Goal: Transaction & Acquisition: Purchase product/service

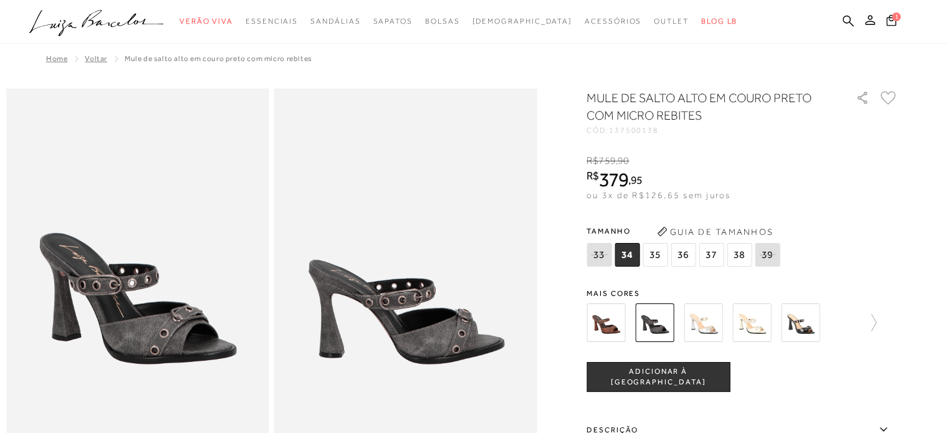
click at [660, 262] on span "35" at bounding box center [655, 255] width 25 height 24
click at [649, 378] on span "ADICIONAR À [GEOGRAPHIC_DATA]" at bounding box center [658, 378] width 142 height 22
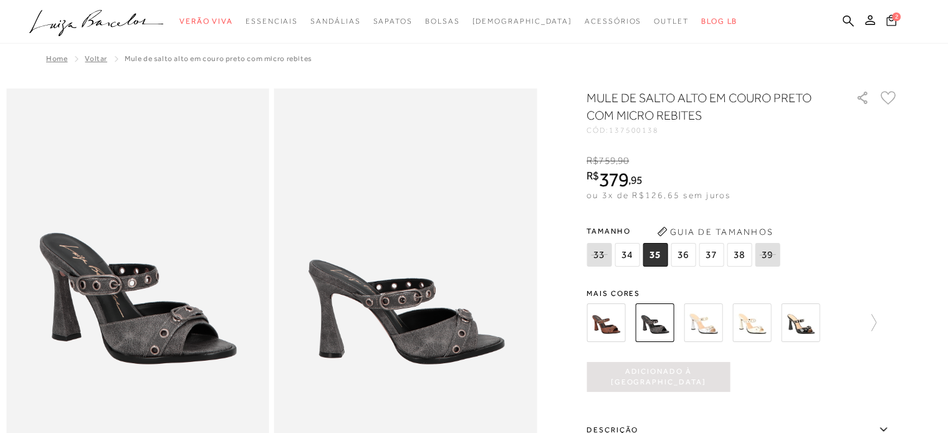
click at [895, 17] on span "2" at bounding box center [896, 16] width 9 height 9
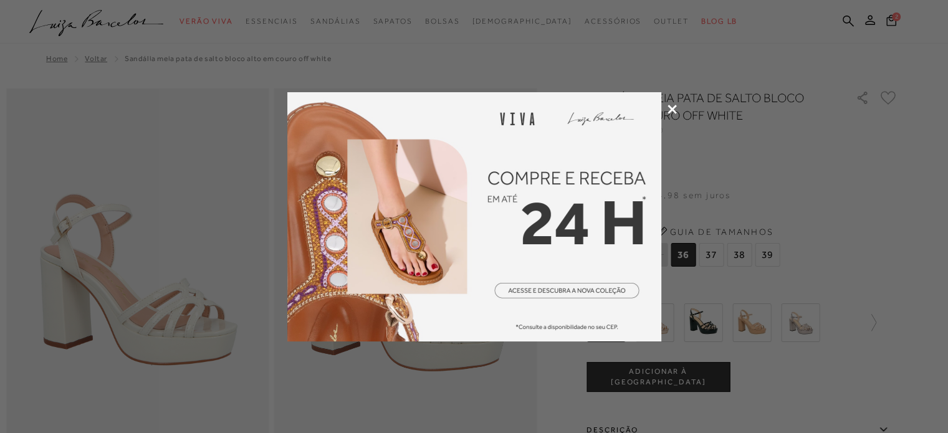
click at [671, 105] on icon at bounding box center [672, 109] width 9 height 9
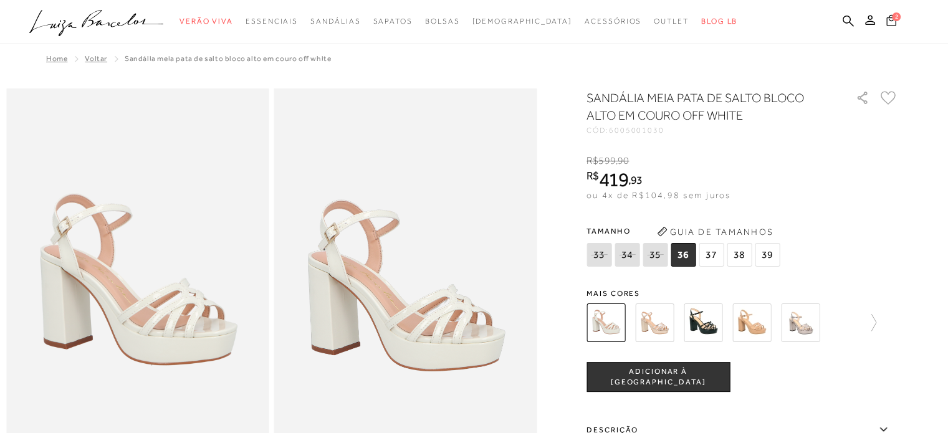
click at [890, 24] on icon at bounding box center [891, 20] width 10 height 12
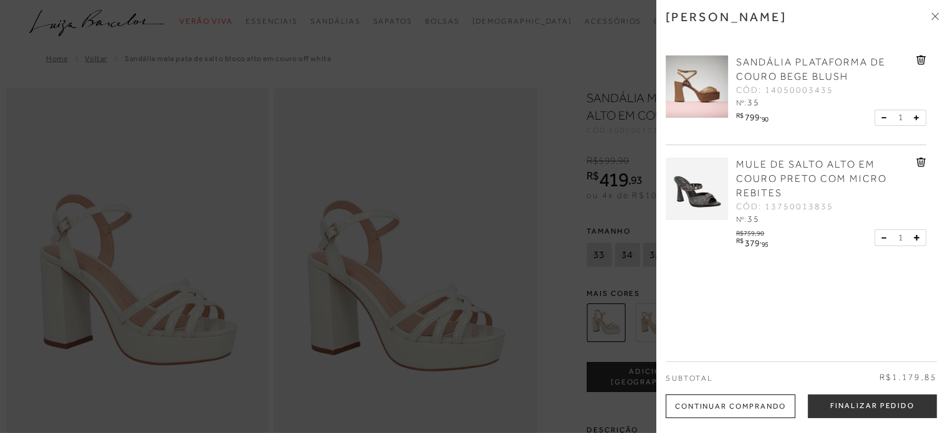
click at [715, 94] on img at bounding box center [697, 86] width 62 height 62
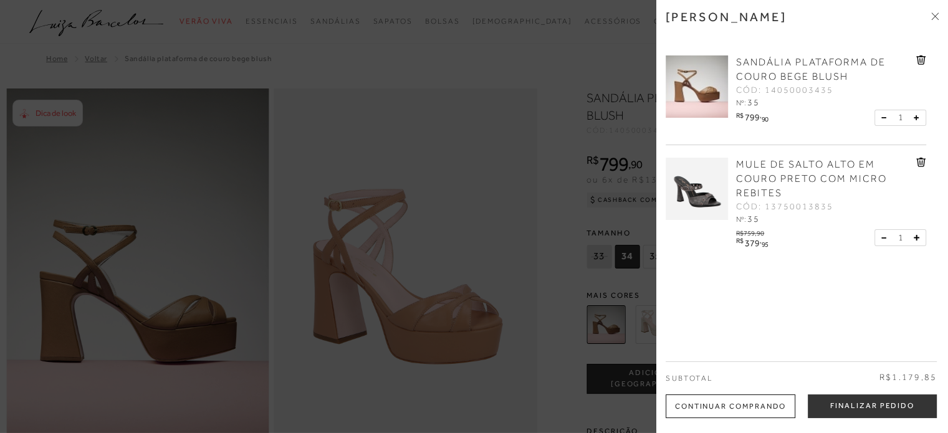
click at [514, 241] on div at bounding box center [474, 216] width 948 height 433
